Goal: Task Accomplishment & Management: Manage account settings

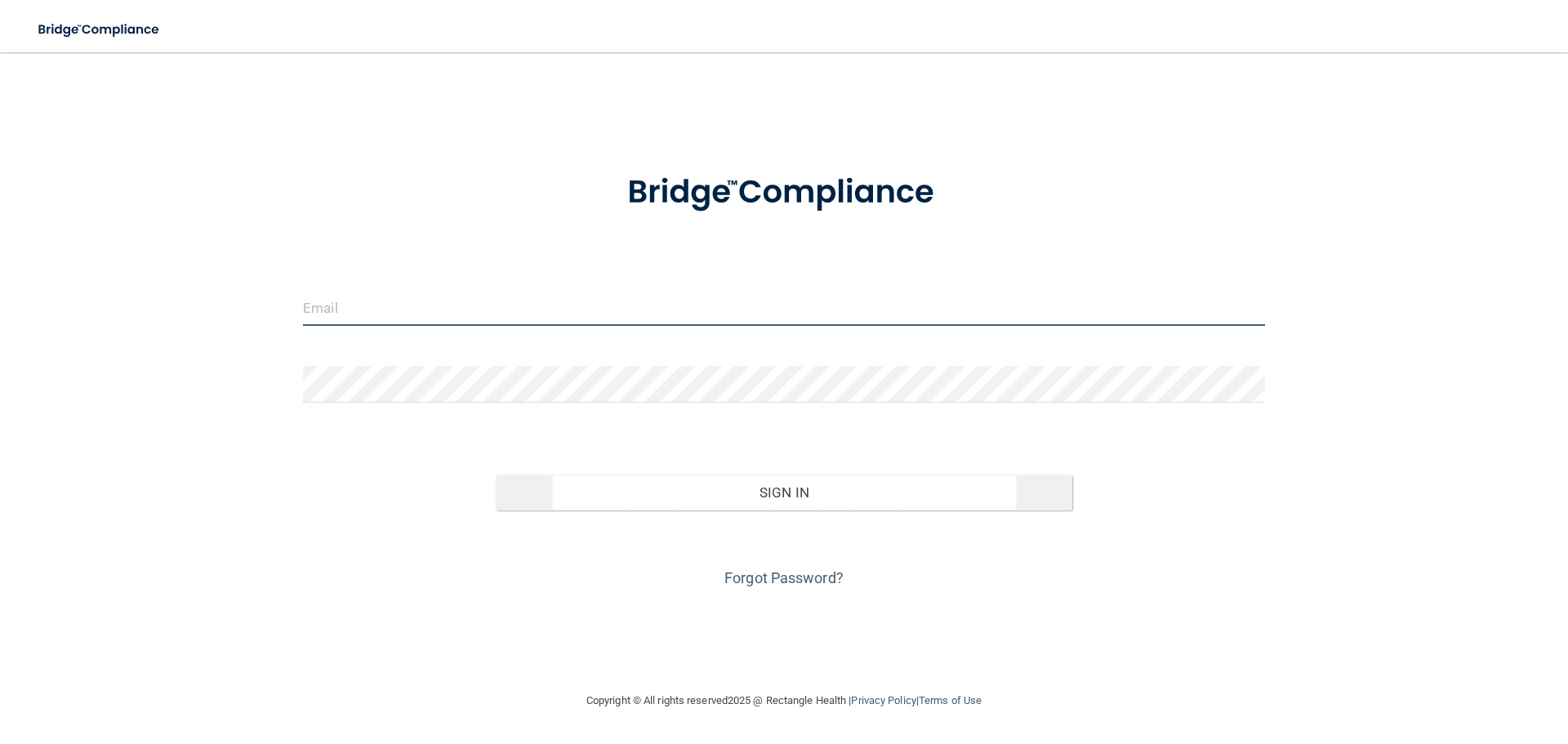
type input "[EMAIL_ADDRESS][DOMAIN_NAME]"
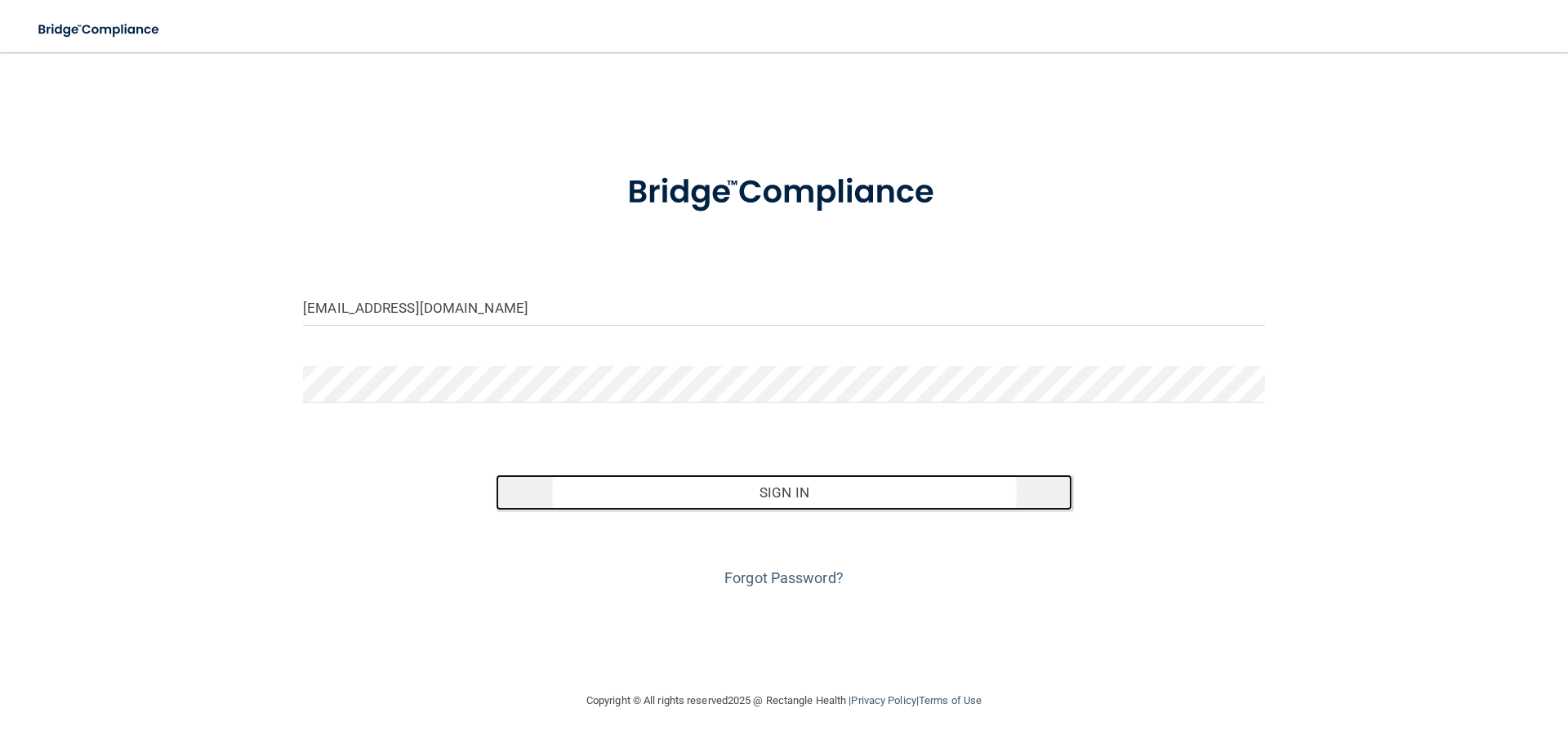
click at [684, 495] on button "Sign In" at bounding box center [784, 492] width 577 height 36
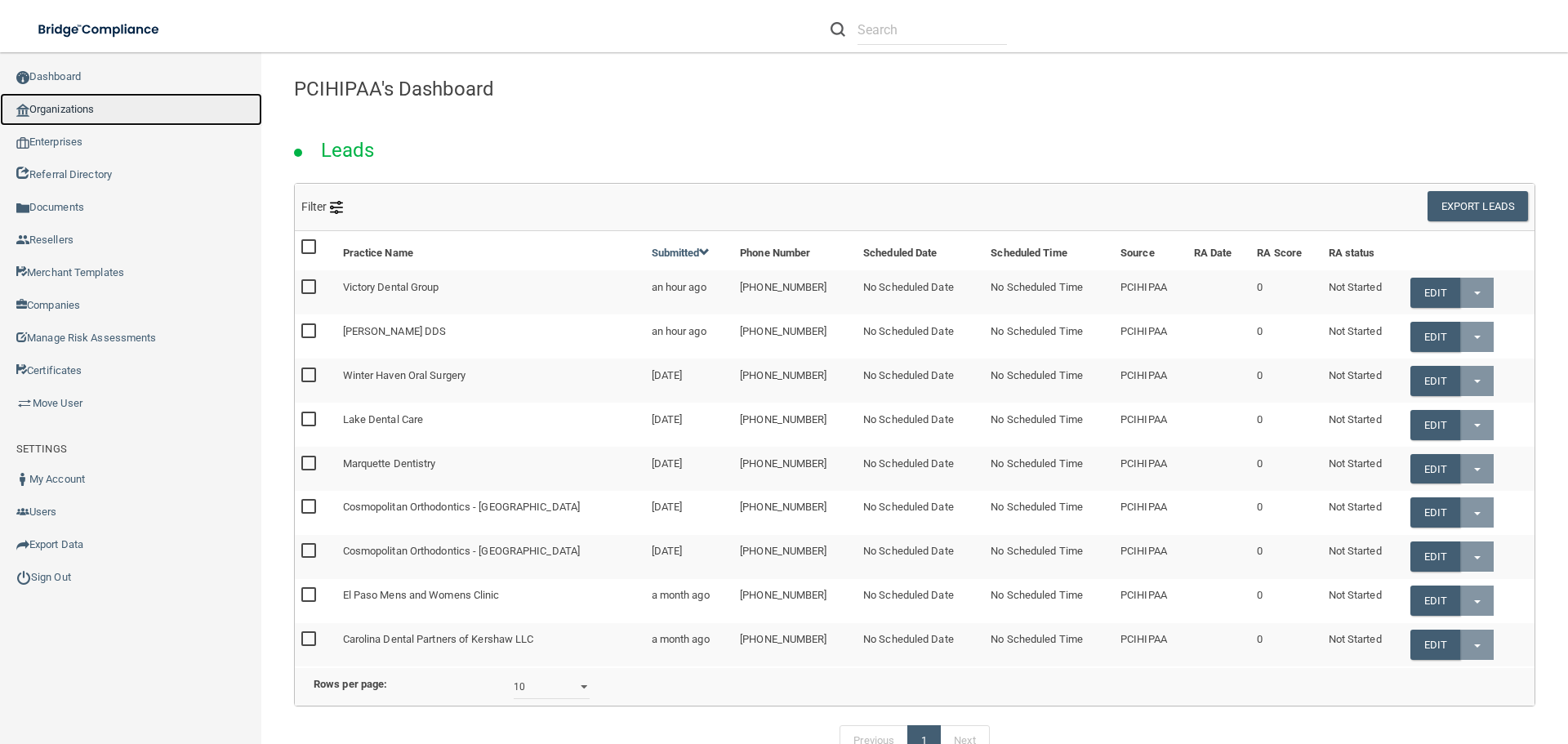
drag, startPoint x: 58, startPoint y: 106, endPoint x: 151, endPoint y: 98, distance: 93.3
click at [58, 106] on link "Organizations" at bounding box center [131, 109] width 262 height 33
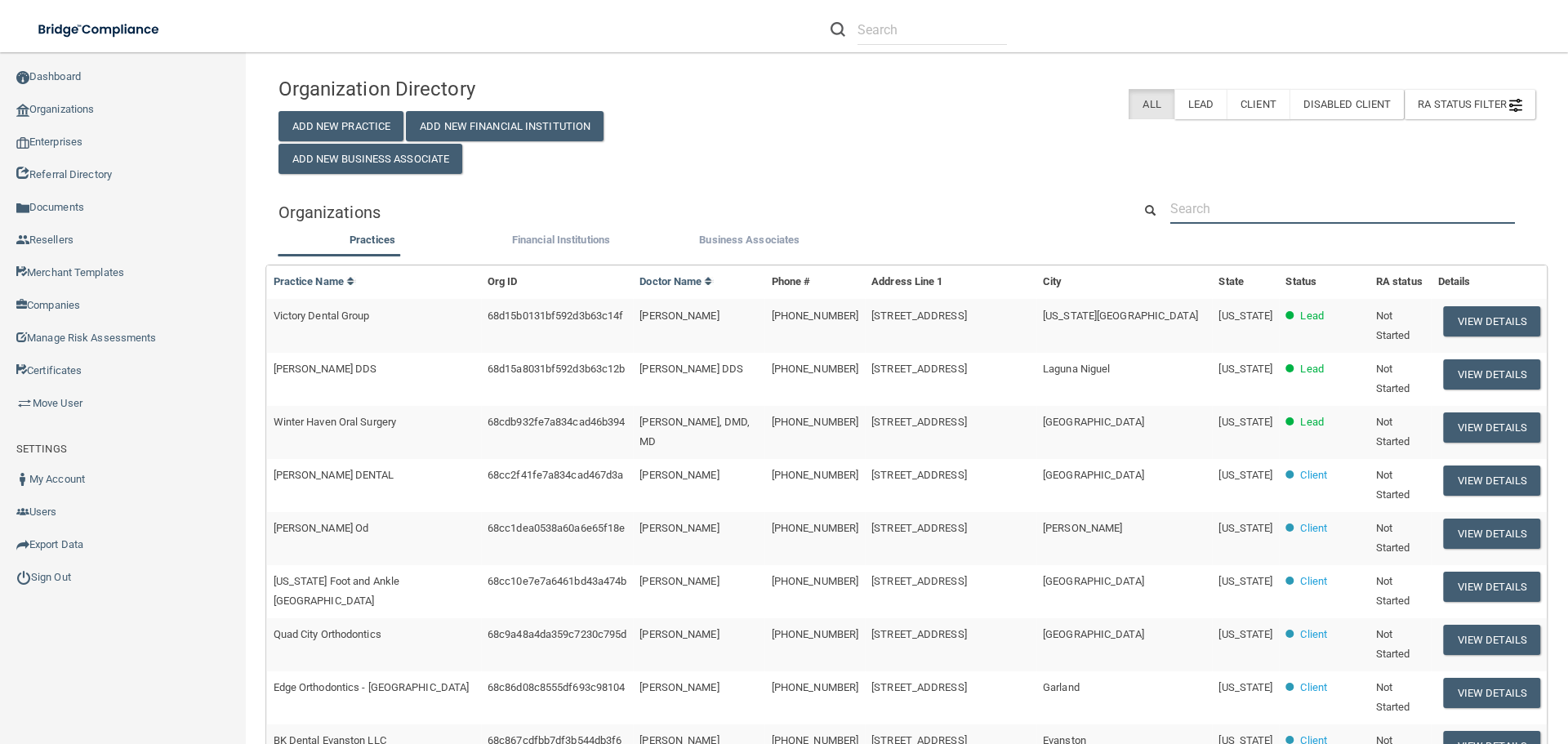
click at [1216, 205] on input "text" at bounding box center [1342, 209] width 345 height 30
paste input "One Hanson Place Pediatrics PC"
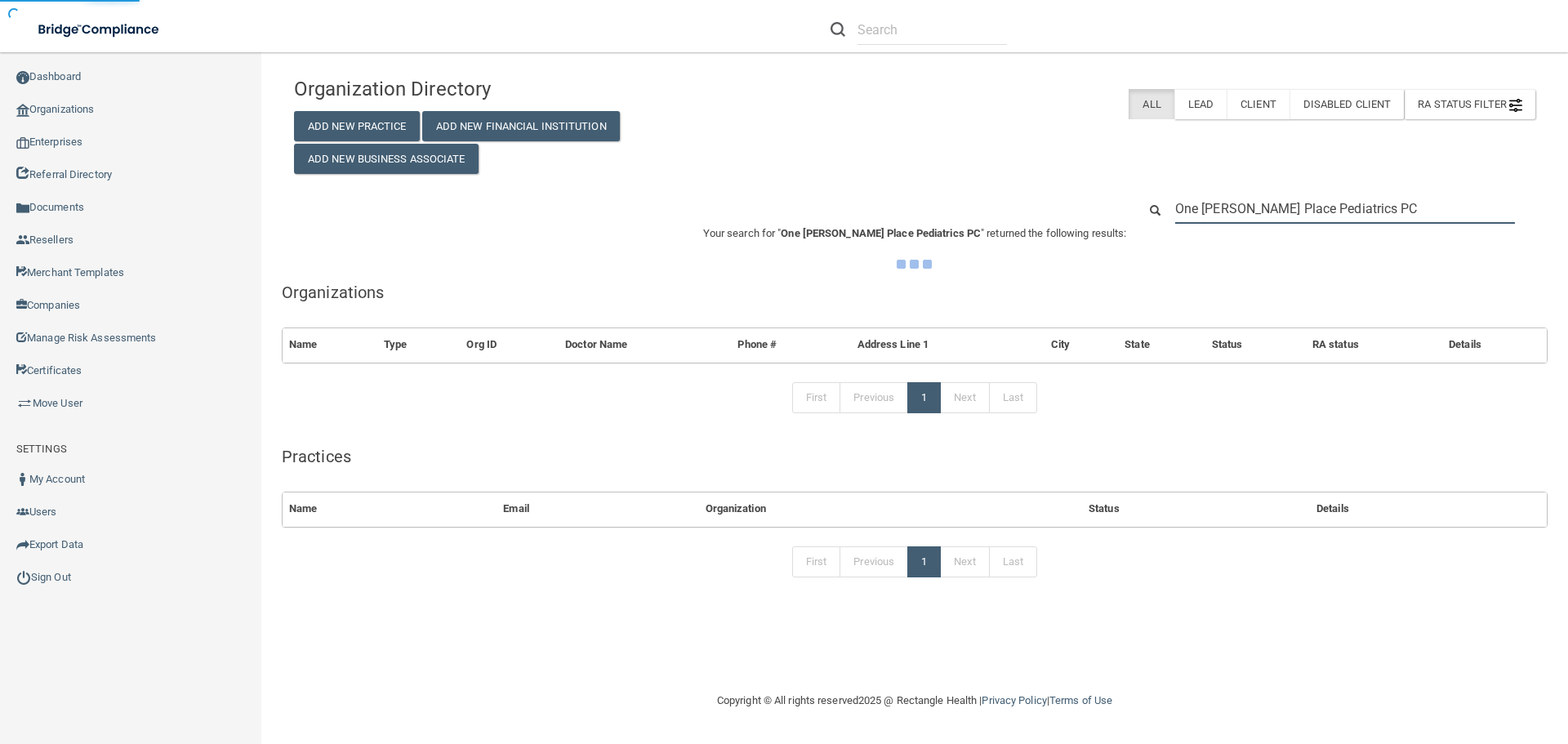
type input "One Hanson Place Pediatrics PC"
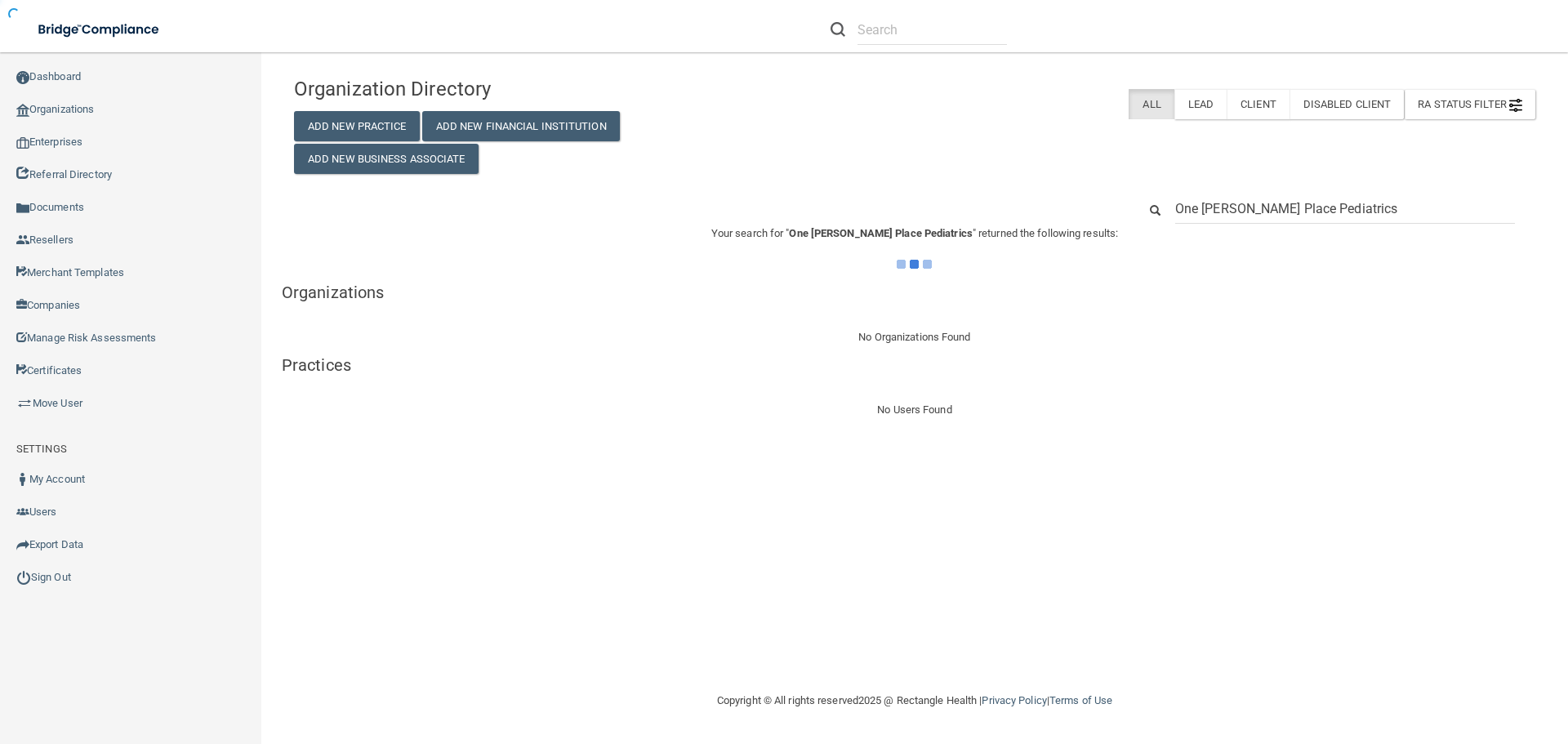
type input "One Hanson Place Pediatrics"
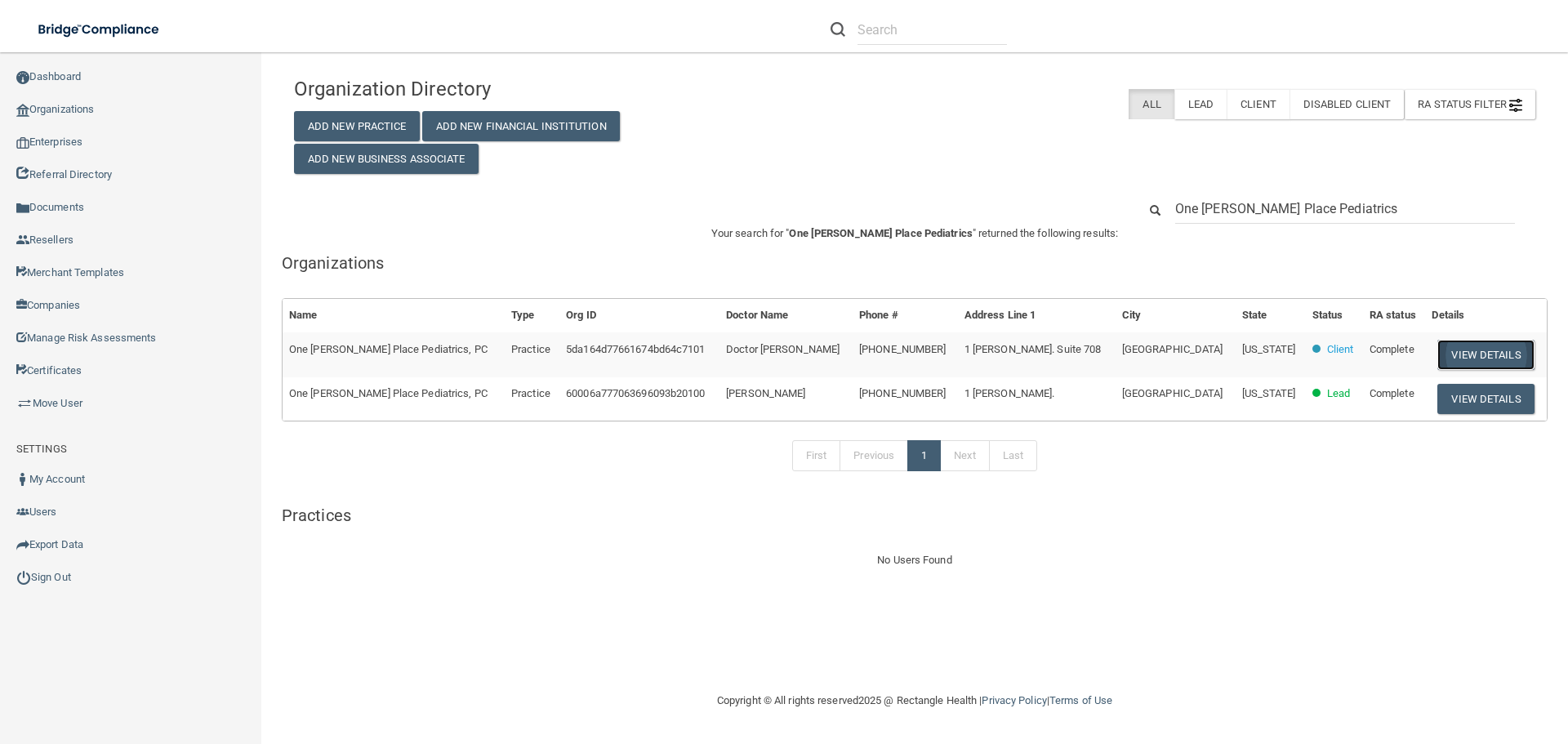
click at [1464, 346] on button "View Details" at bounding box center [1485, 355] width 96 height 30
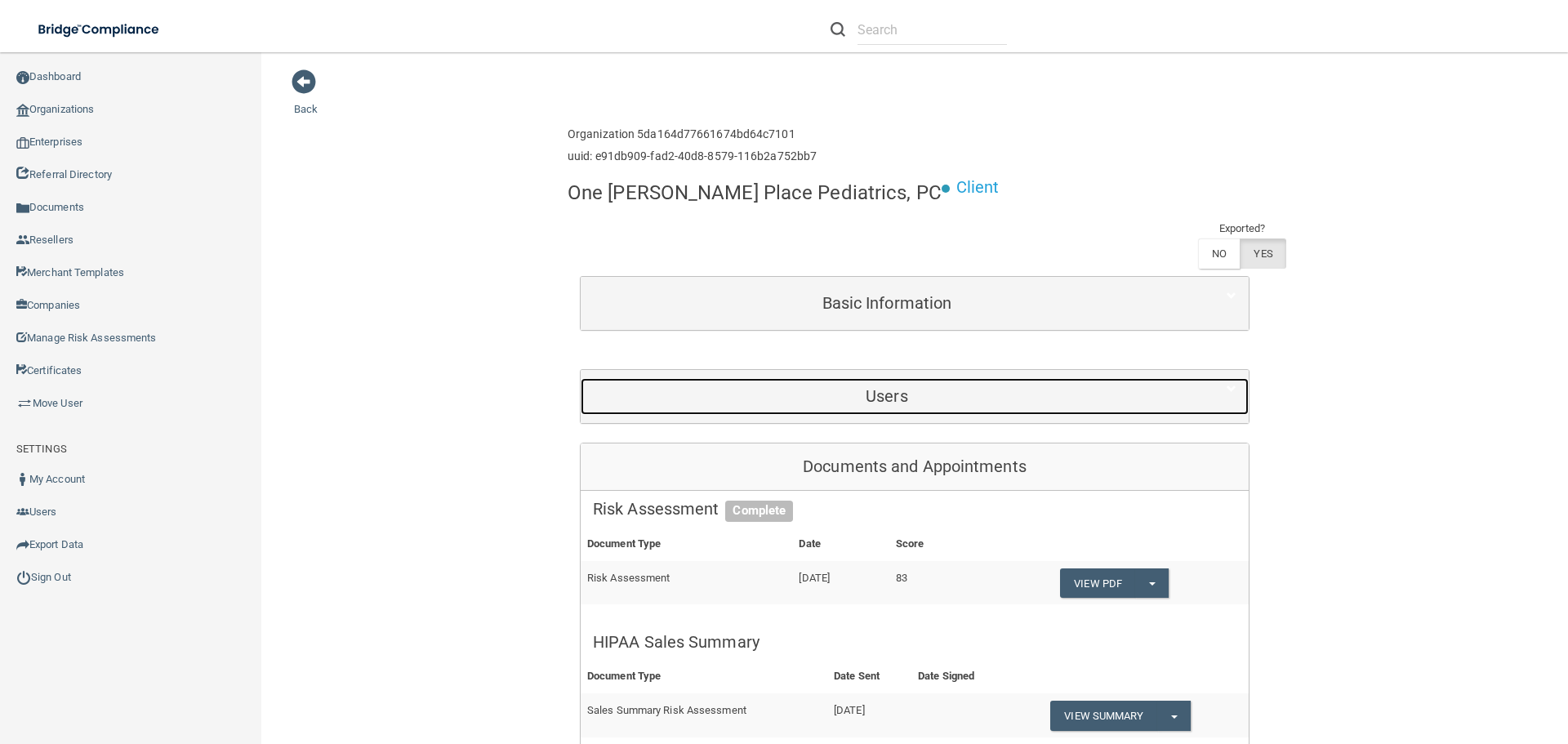
click at [952, 399] on h5 "Users" at bounding box center [887, 396] width 588 height 18
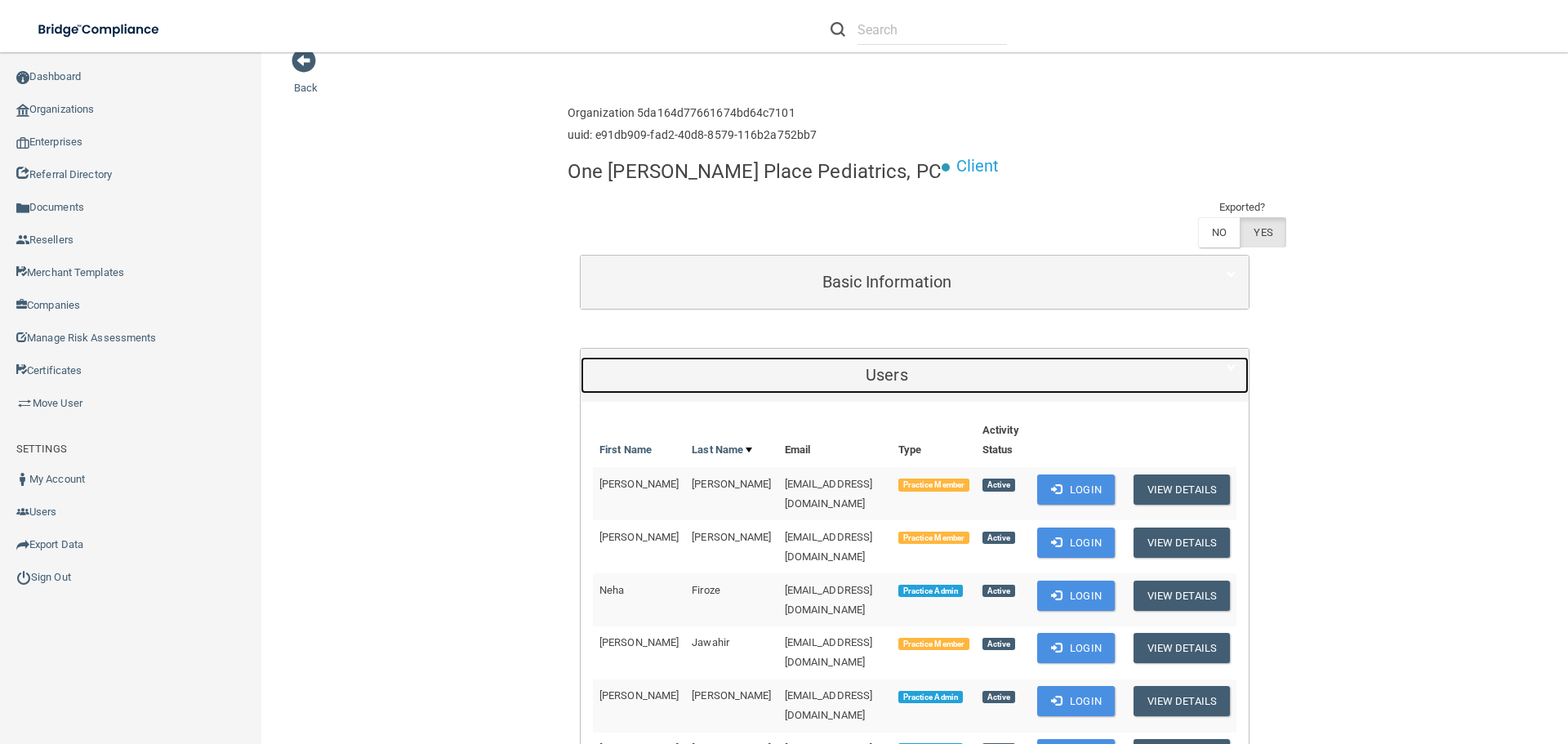
scroll to position [82, 0]
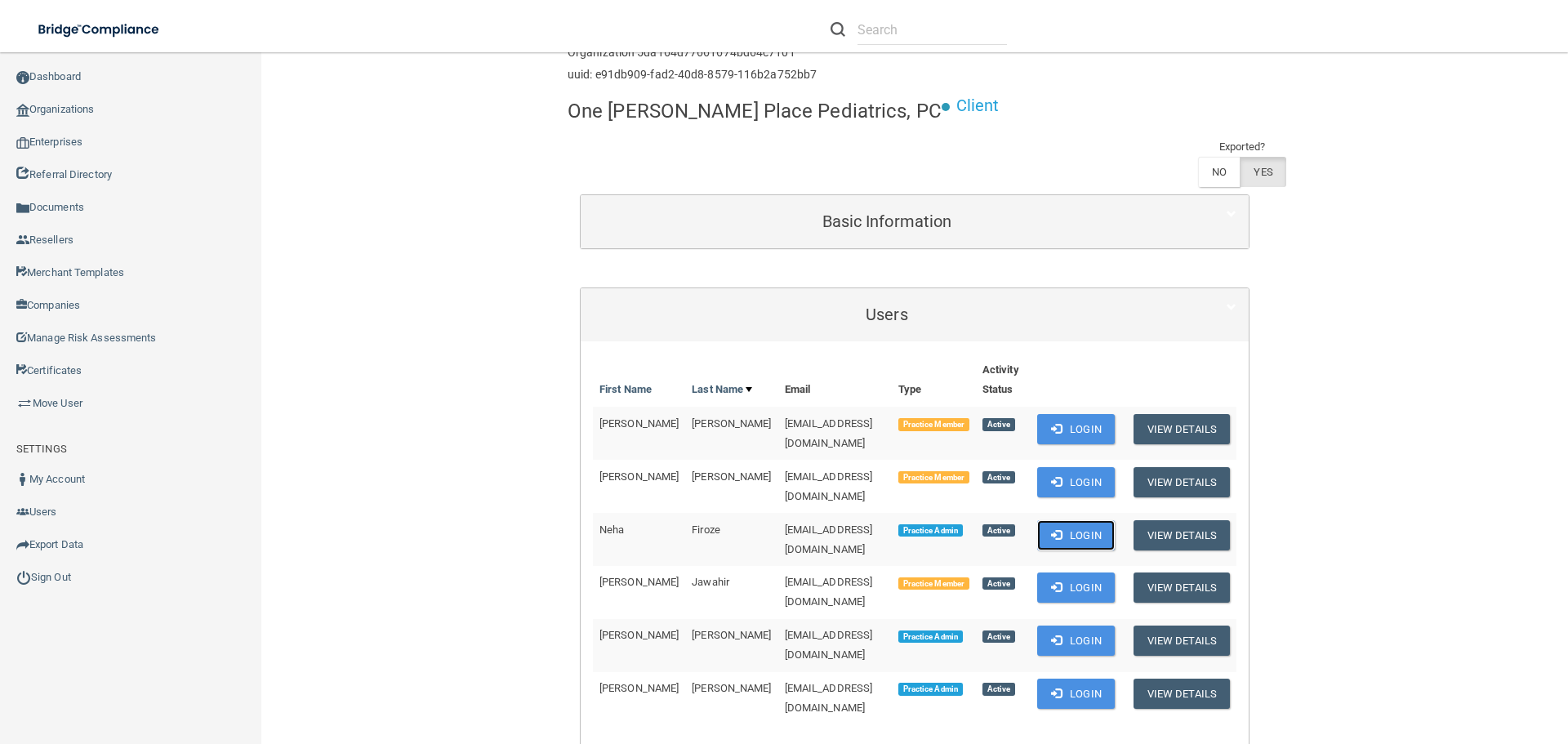
click at [1065, 520] on button "Login" at bounding box center [1075, 535] width 77 height 30
click at [76, 580] on link "Sign Out" at bounding box center [131, 577] width 262 height 33
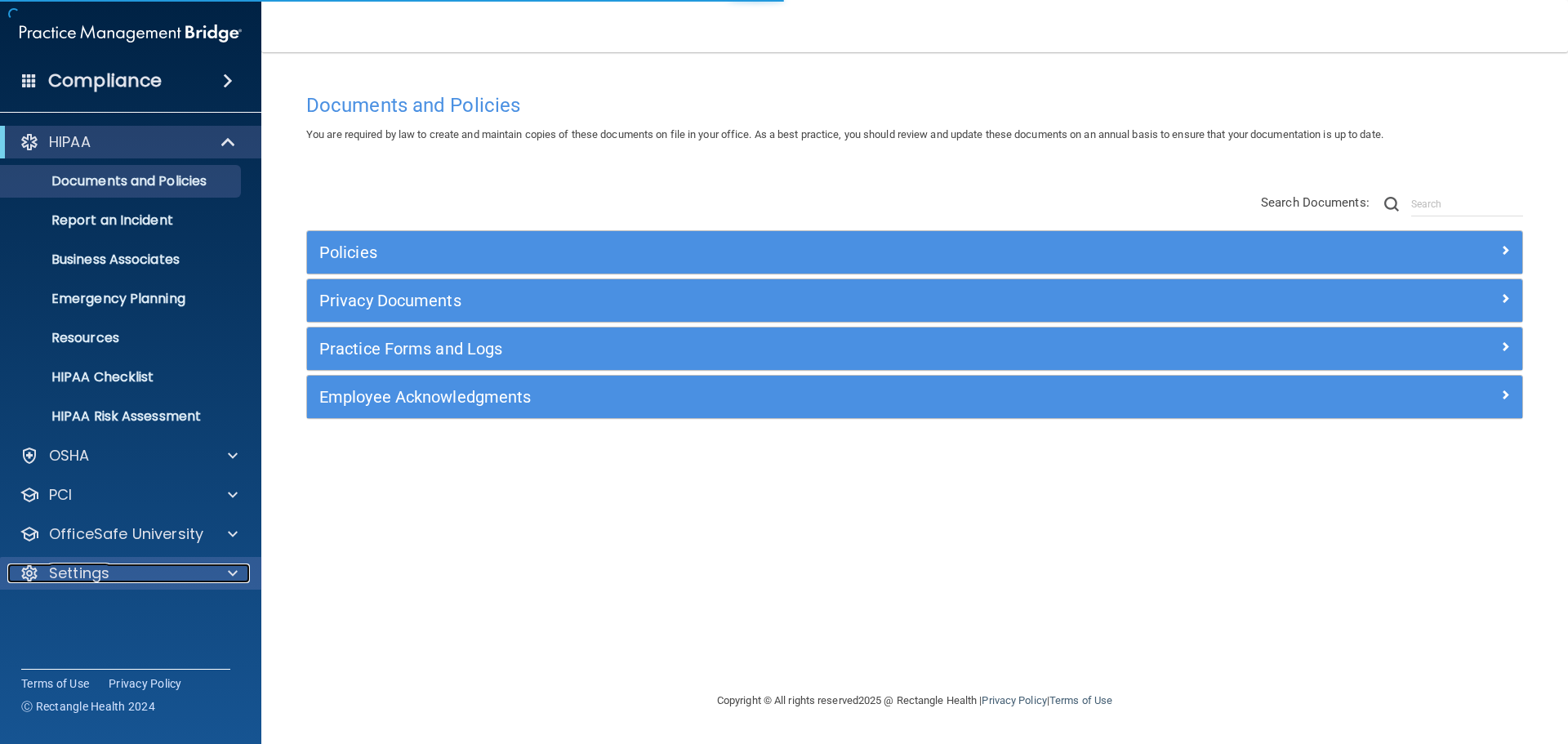
click at [230, 573] on span at bounding box center [232, 573] width 10 height 20
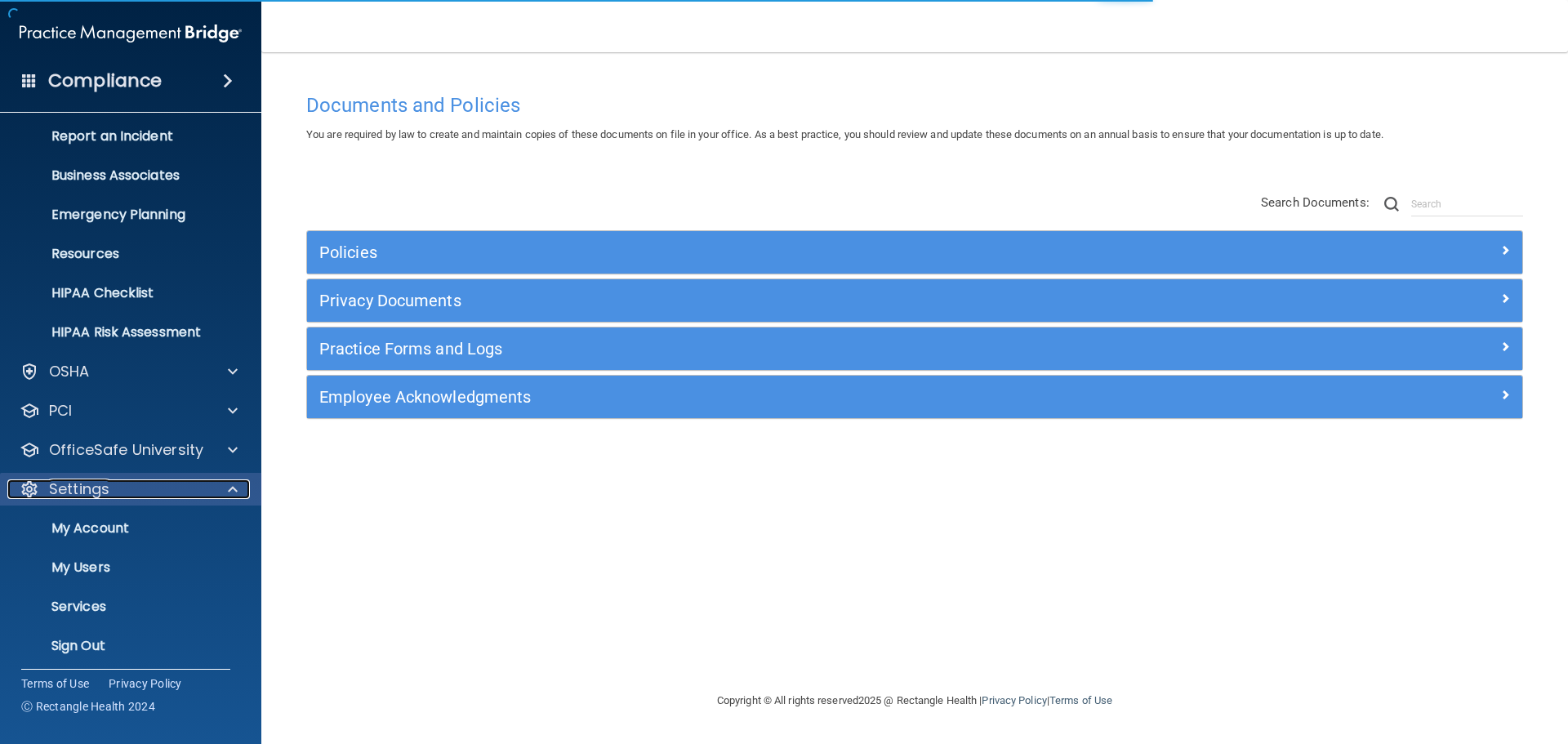
scroll to position [85, 0]
click at [117, 567] on p "My Users" at bounding box center [122, 567] width 223 height 16
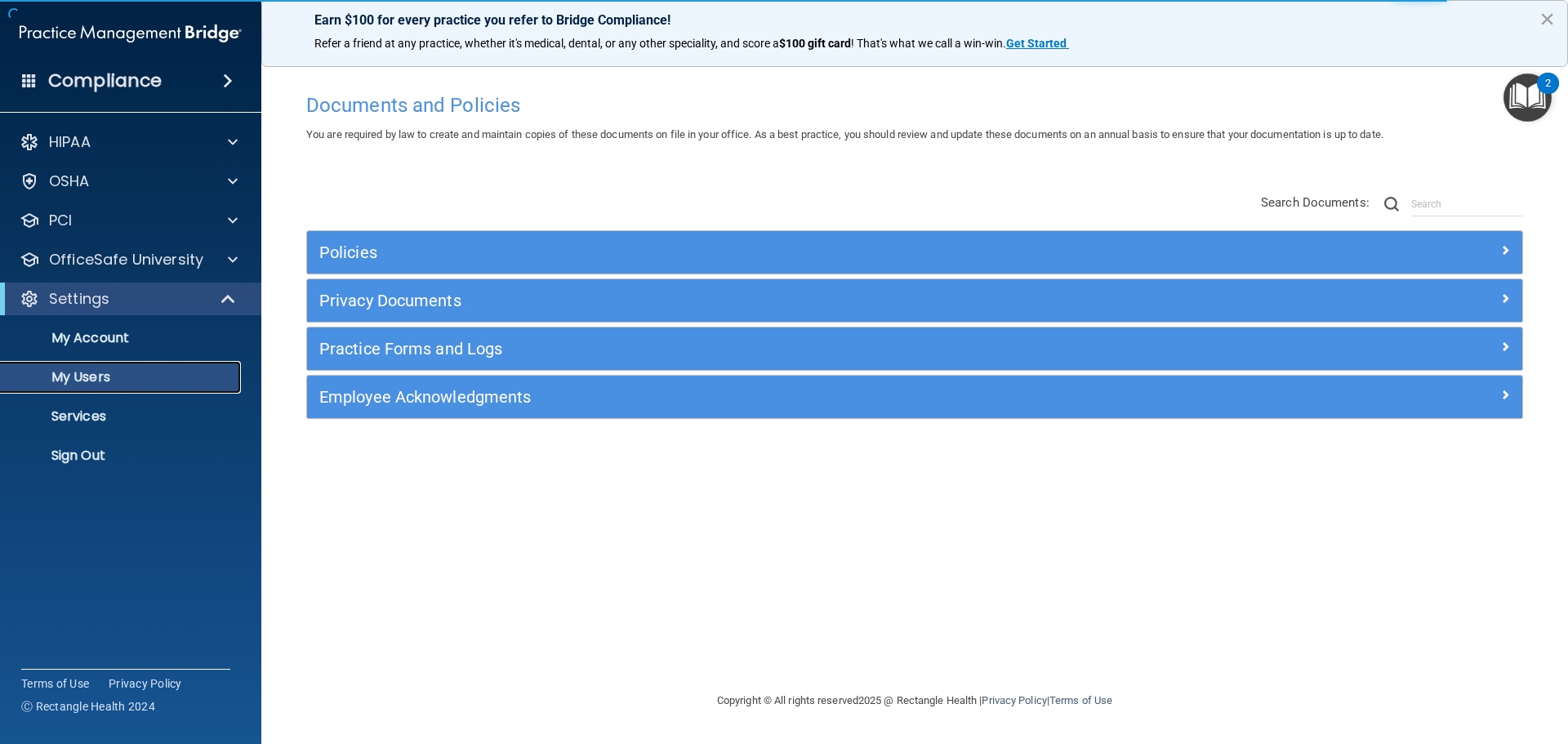
select select "20"
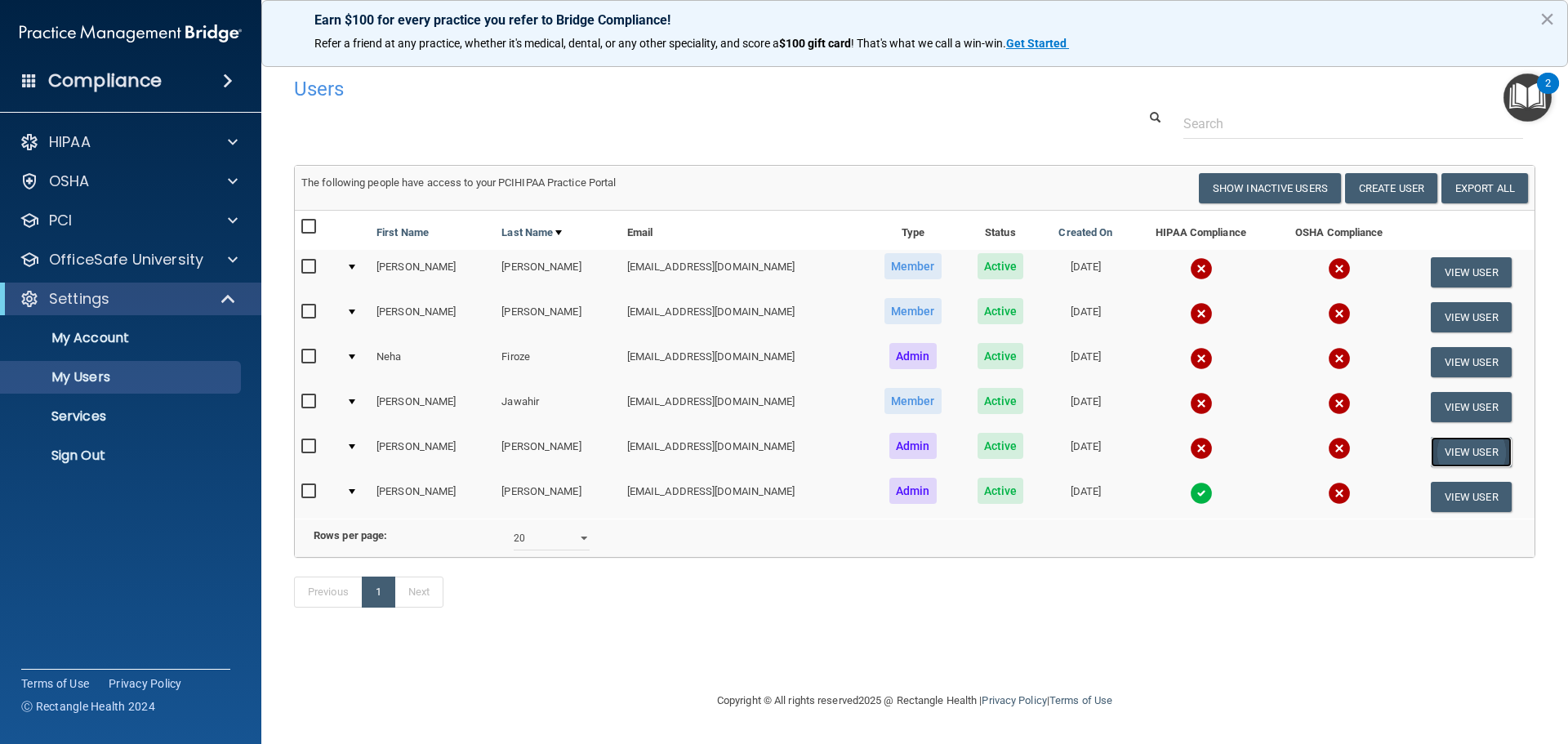
click at [1469, 452] on button "View User" at bounding box center [1470, 452] width 81 height 30
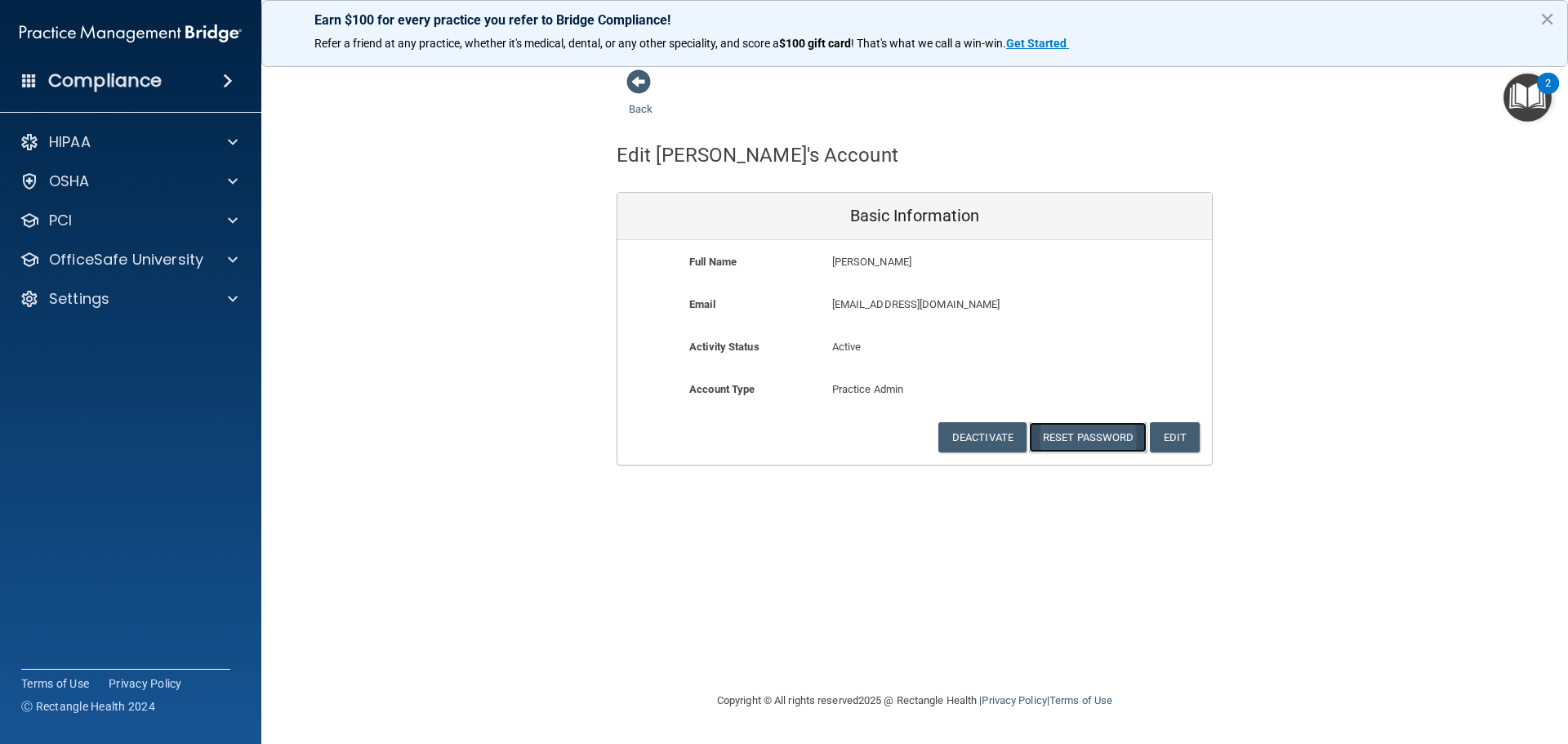
click at [1108, 448] on button "Reset Password" at bounding box center [1087, 437] width 117 height 30
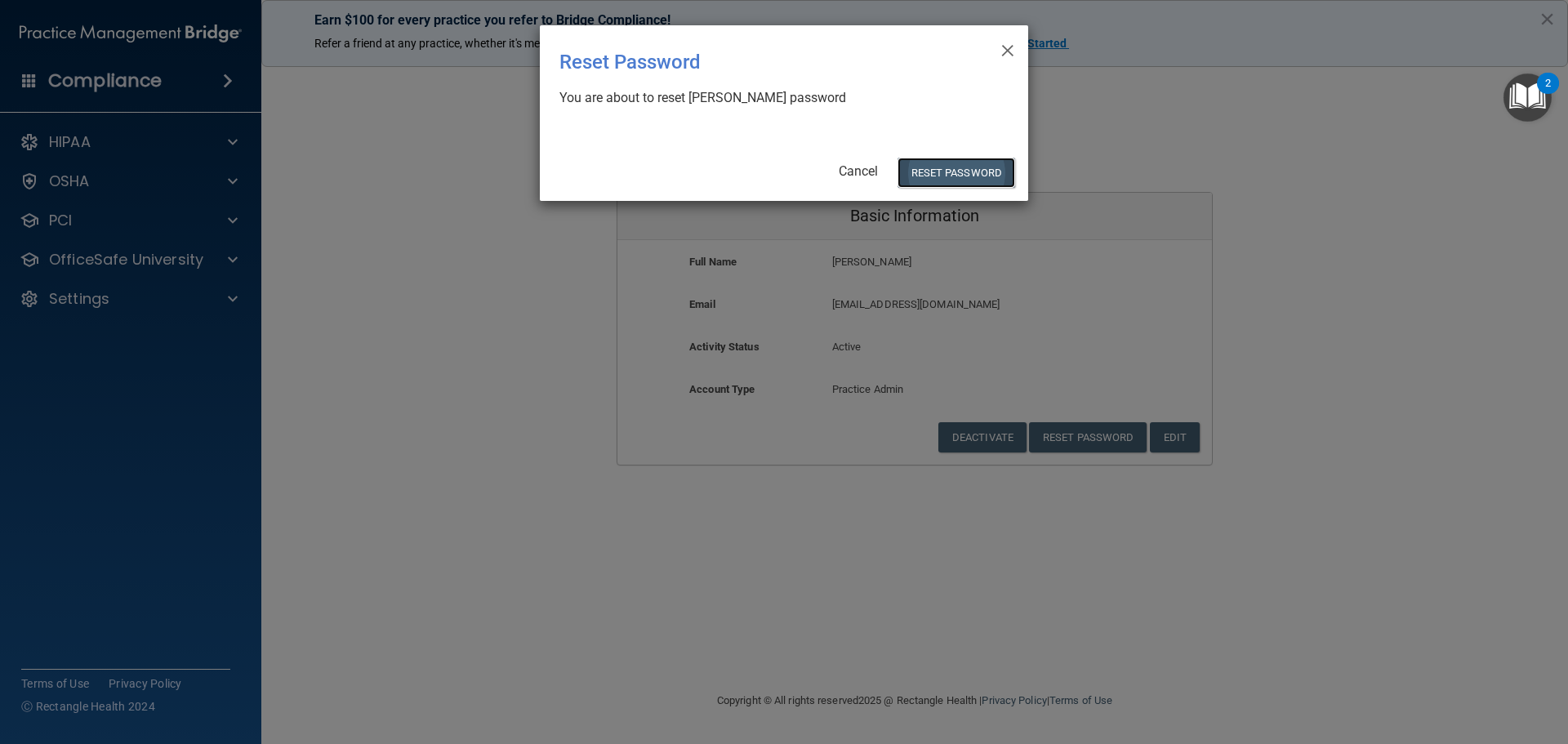
click at [954, 180] on button "Reset Password" at bounding box center [956, 172] width 117 height 30
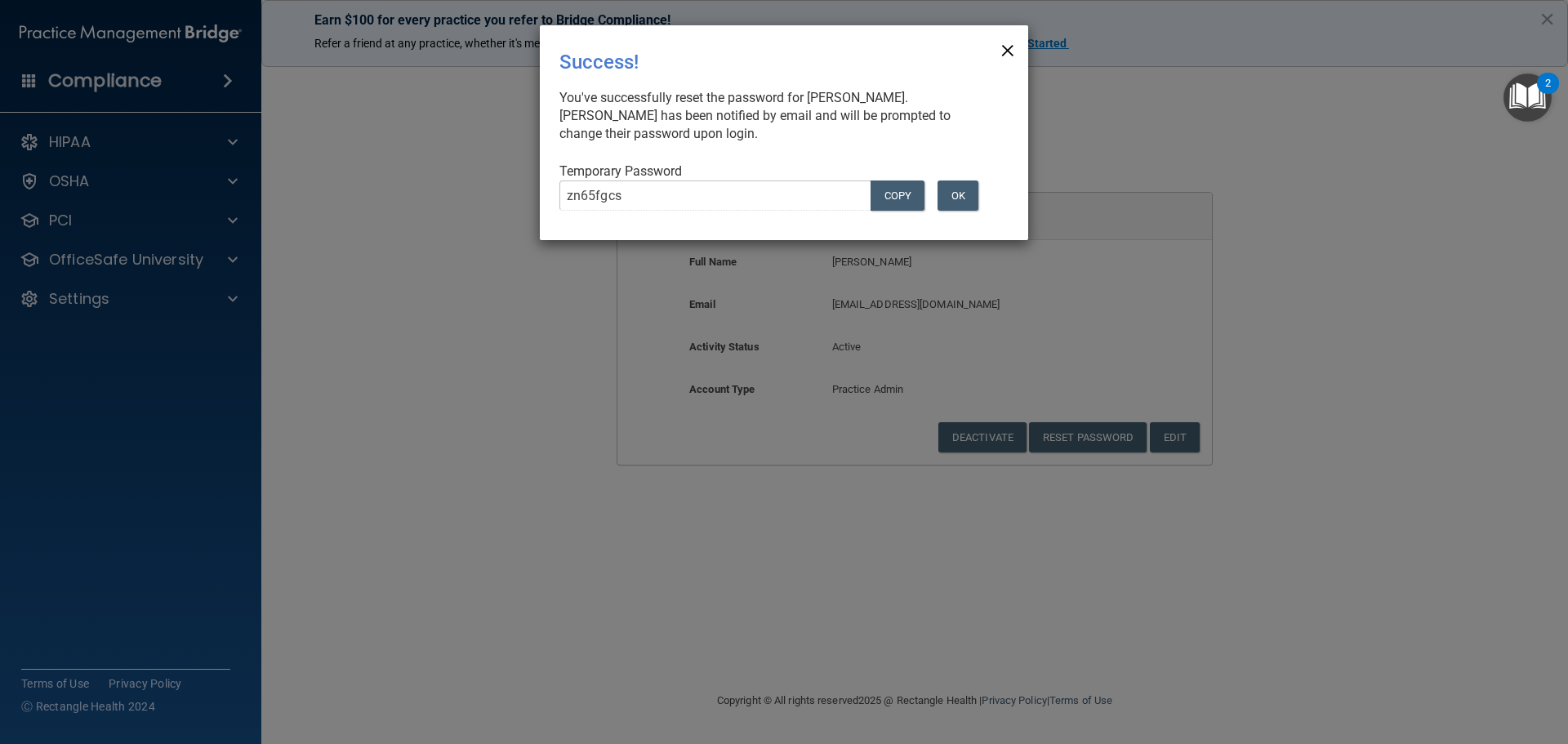
click at [1010, 49] on span "×" at bounding box center [1007, 48] width 15 height 33
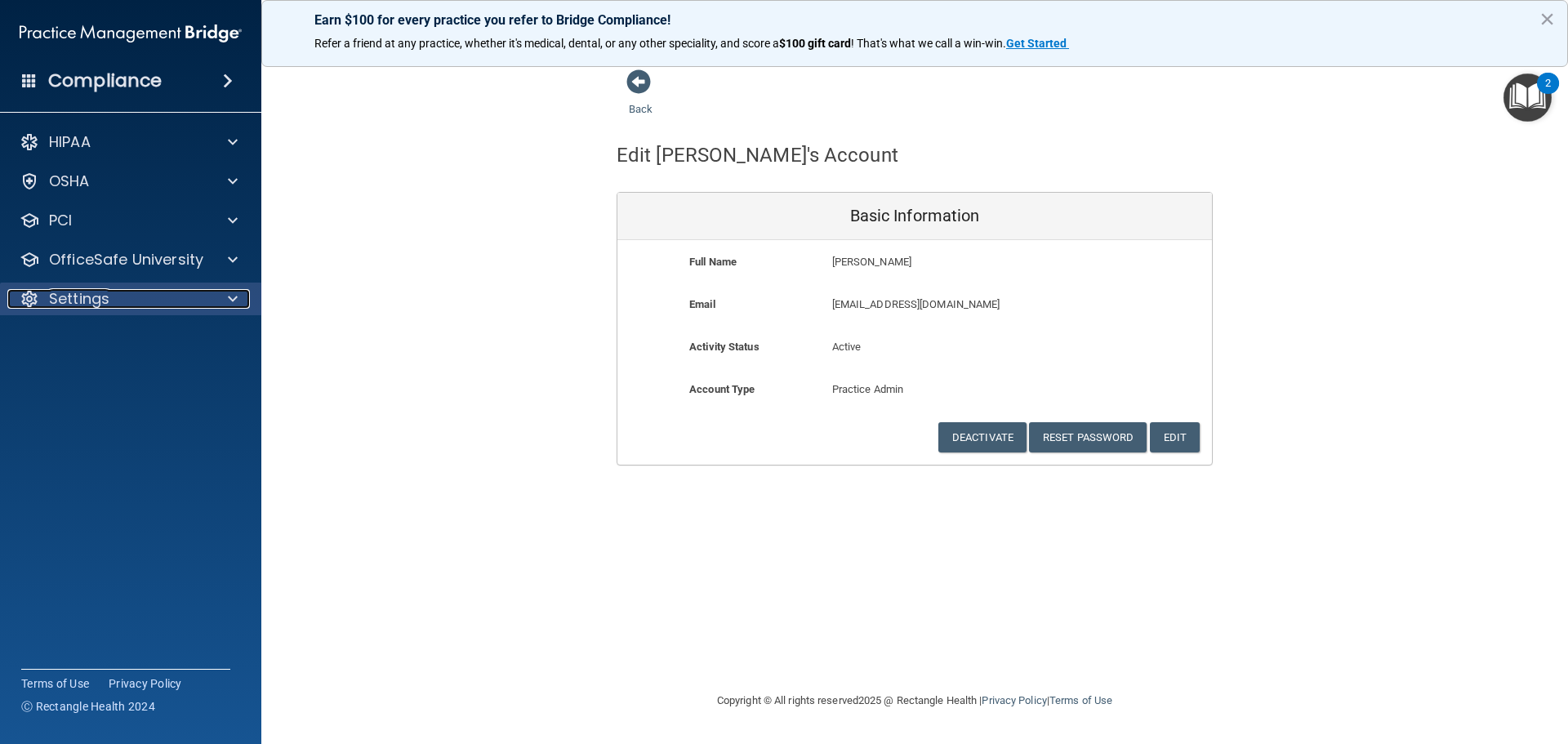
click at [226, 306] on div at bounding box center [230, 299] width 41 height 20
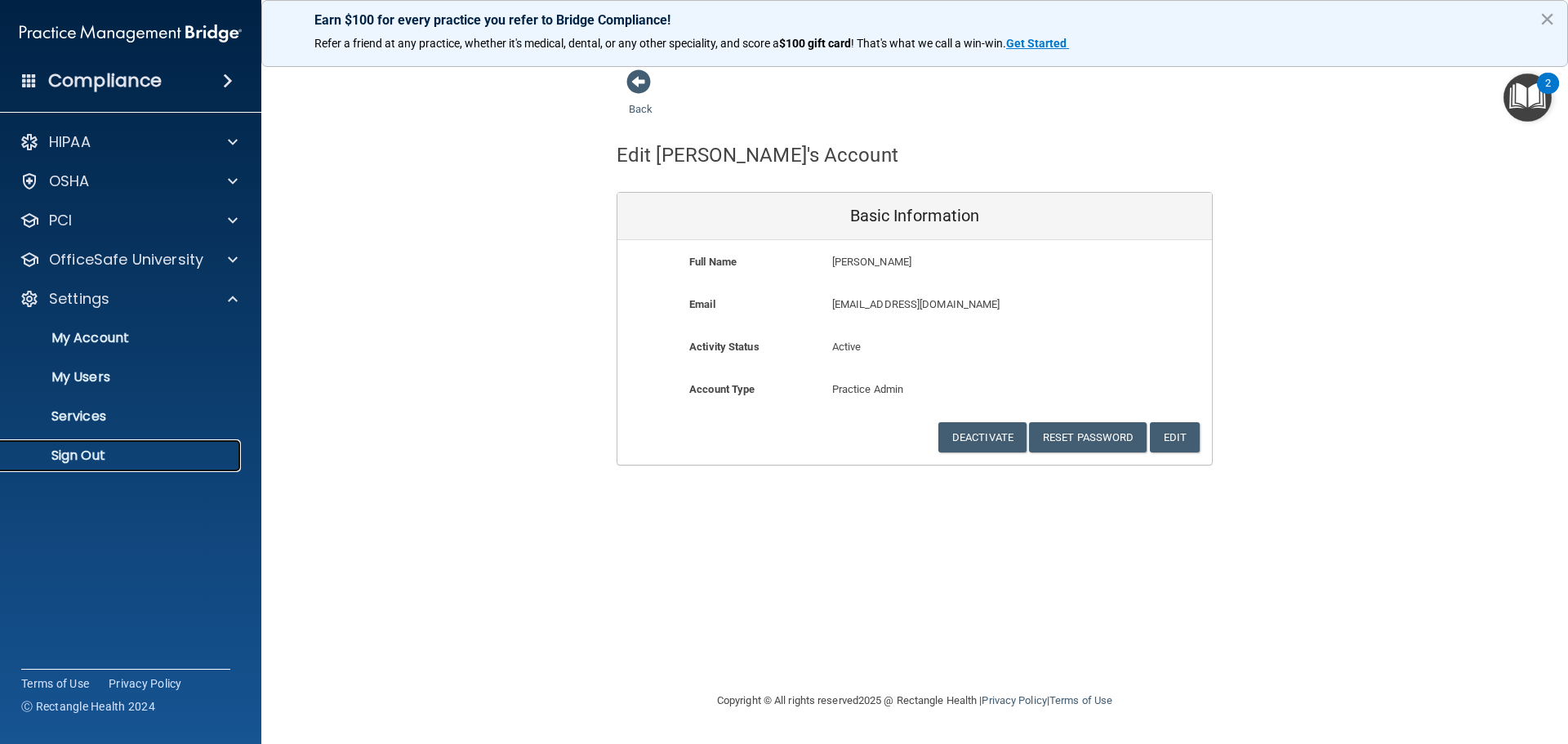
click at [92, 464] on p "Sign Out" at bounding box center [122, 456] width 223 height 16
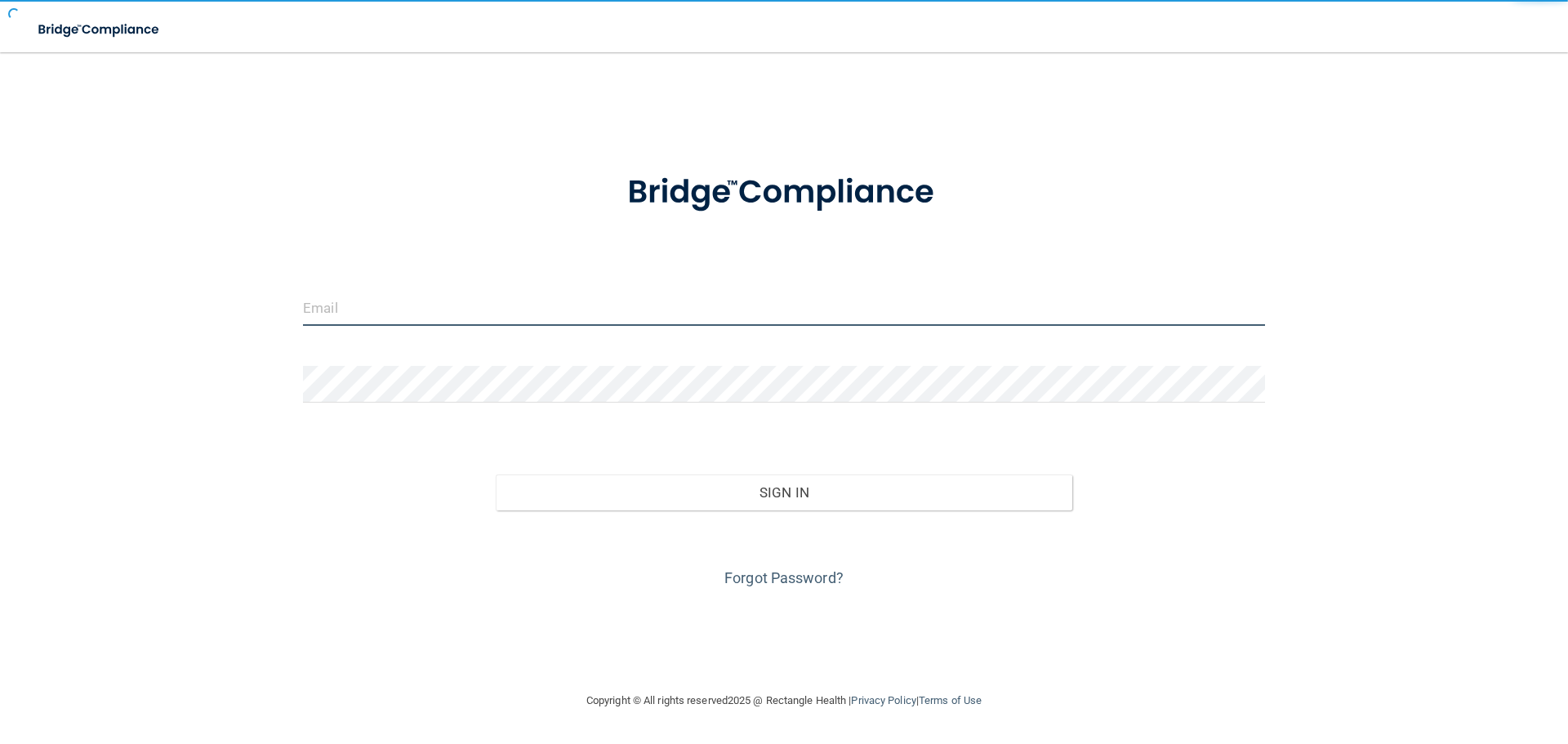
type input "[EMAIL_ADDRESS][DOMAIN_NAME]"
